Goal: Submit feedback/report problem: Submit feedback/report problem

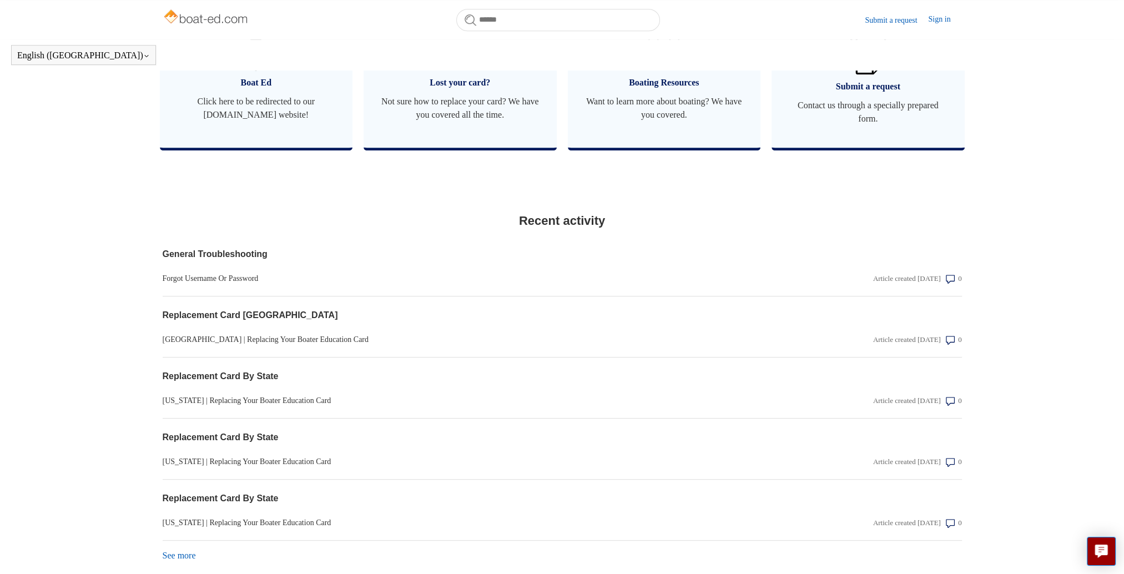
scroll to position [660, 0]
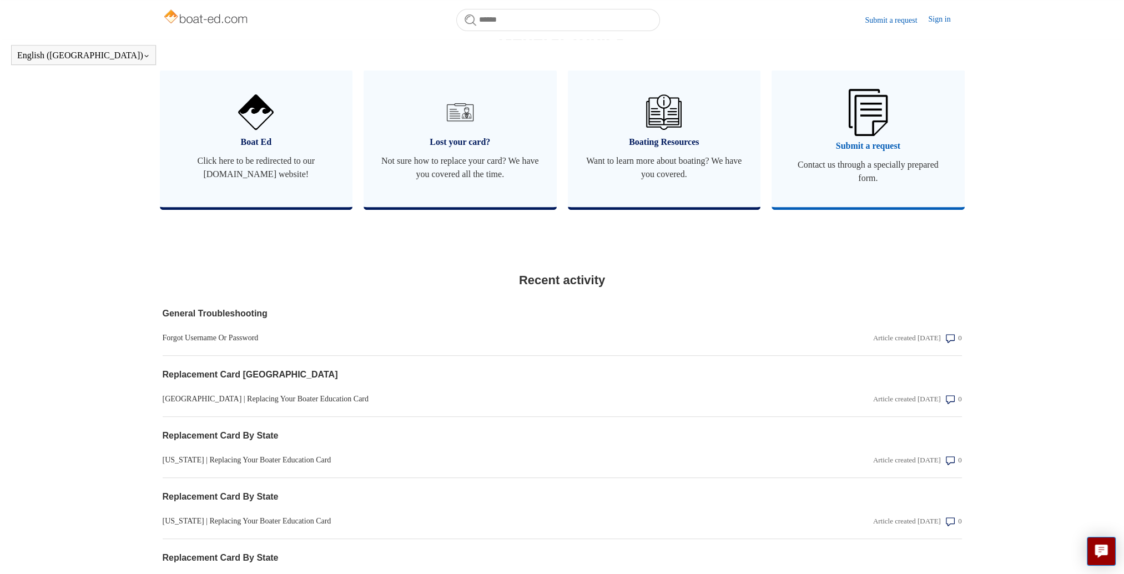
click at [860, 132] on img at bounding box center [868, 112] width 39 height 47
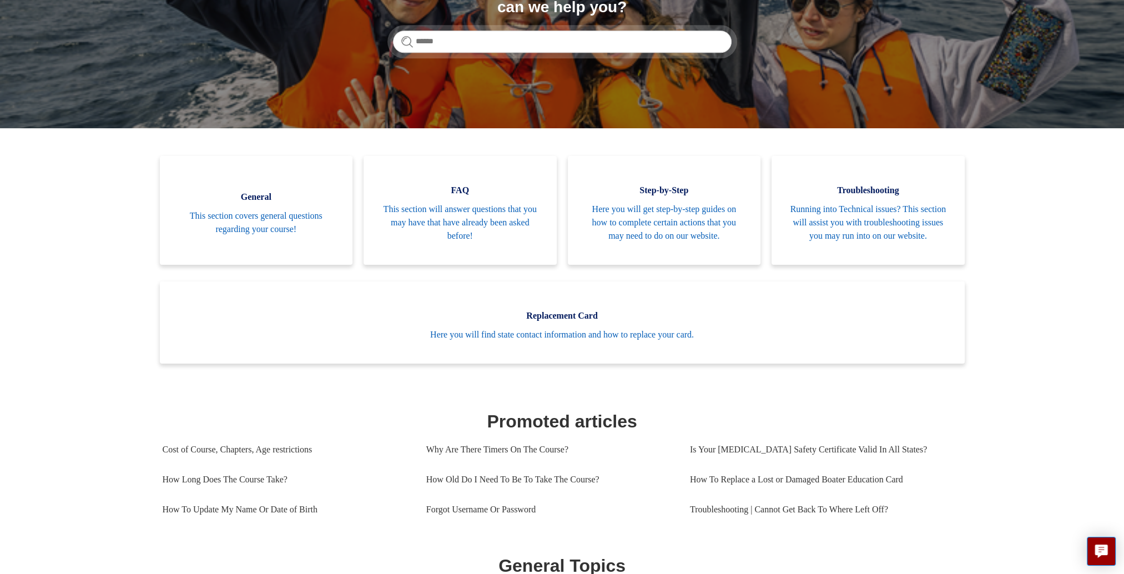
scroll to position [159, 0]
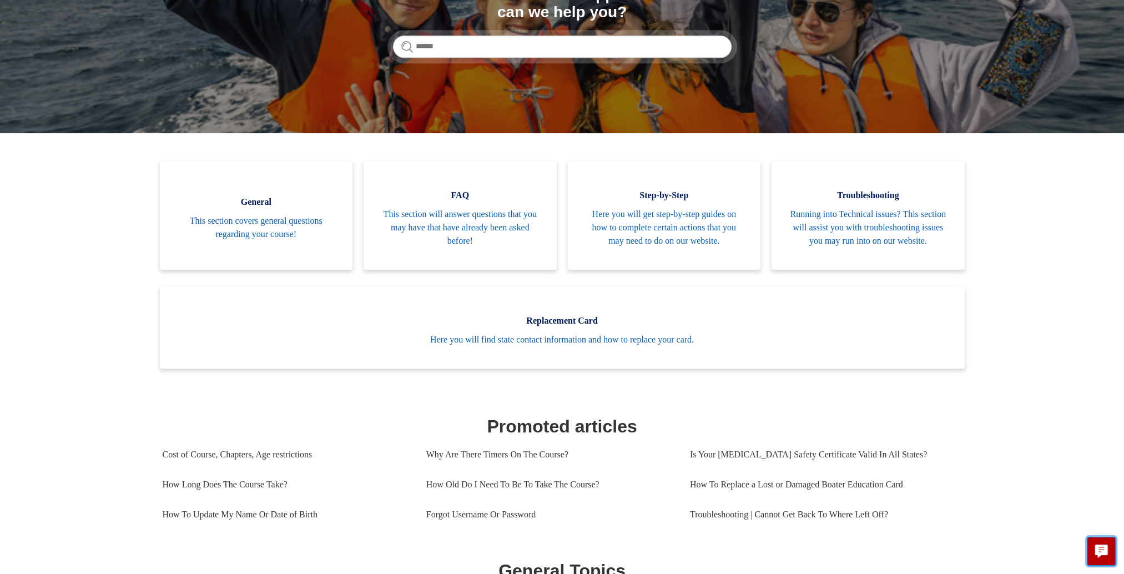
click at [1102, 552] on icon "Live chat" at bounding box center [1101, 550] width 13 height 11
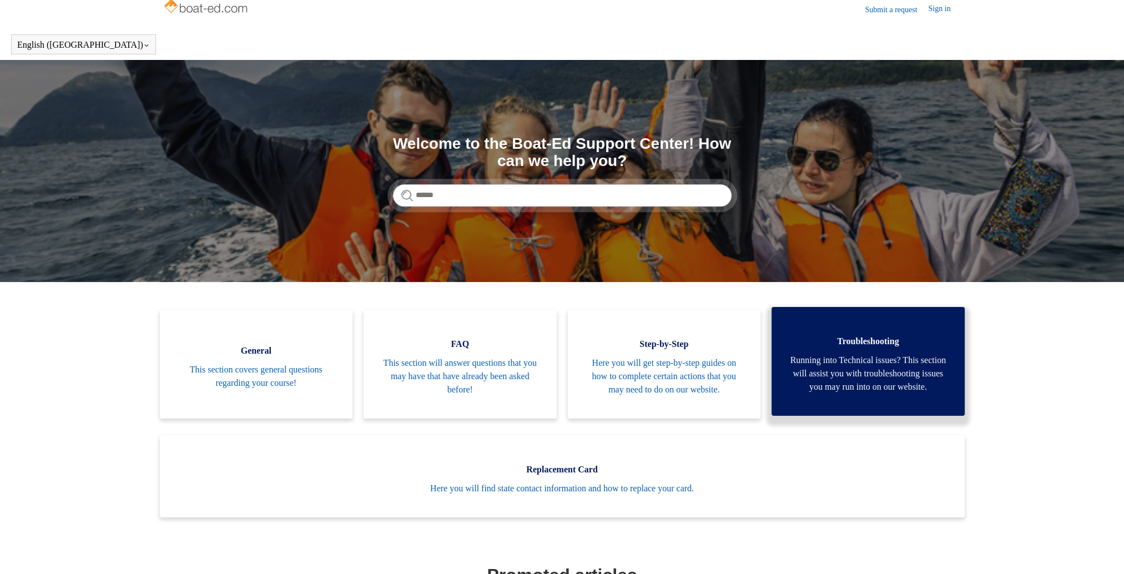
scroll to position [0, 0]
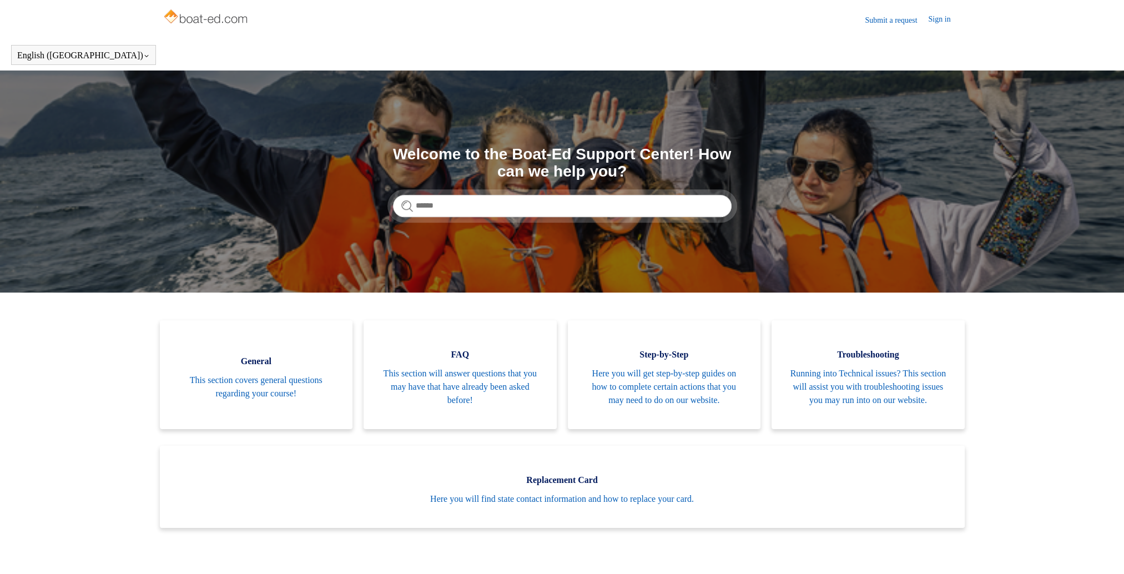
click at [879, 21] on link "Submit a request" at bounding box center [896, 20] width 63 height 12
